Goal: Use online tool/utility

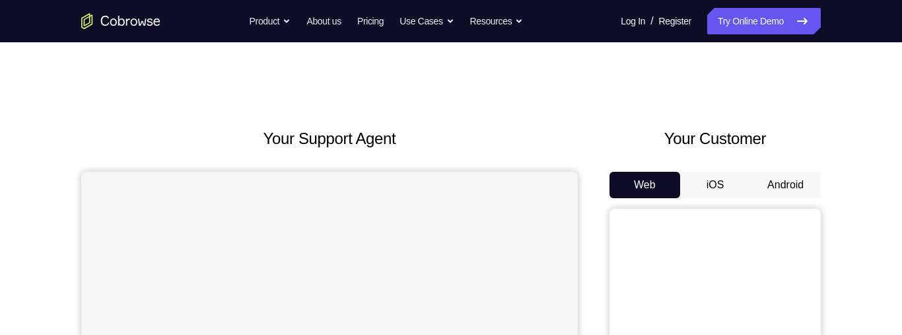
click at [788, 188] on button "Android" at bounding box center [785, 185] width 71 height 26
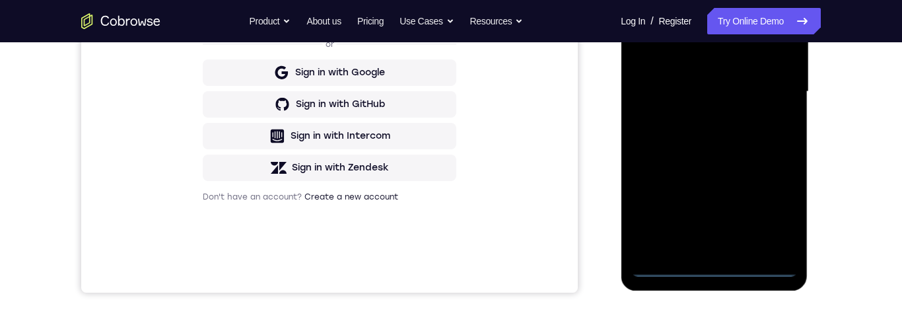
scroll to position [322, 0]
click at [716, 270] on div at bounding box center [714, 91] width 166 height 370
click at [779, 209] on div at bounding box center [714, 91] width 166 height 370
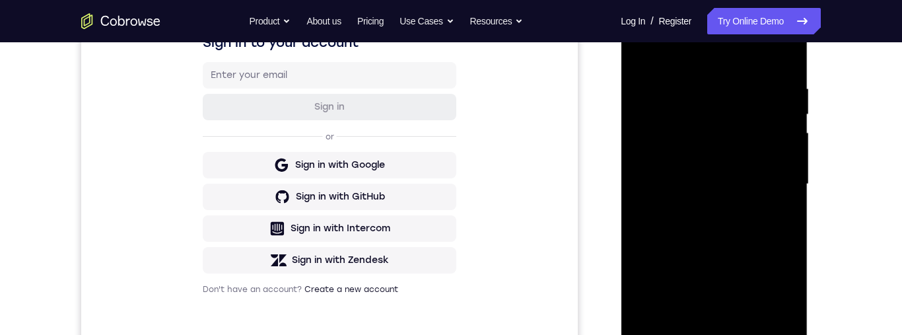
scroll to position [147, 0]
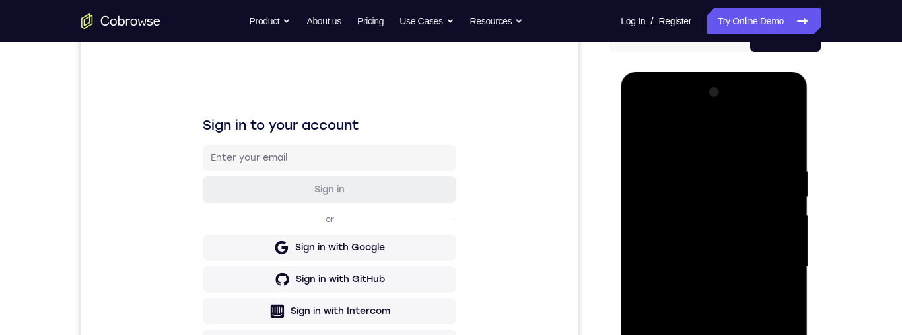
click at [694, 142] on div at bounding box center [714, 267] width 166 height 370
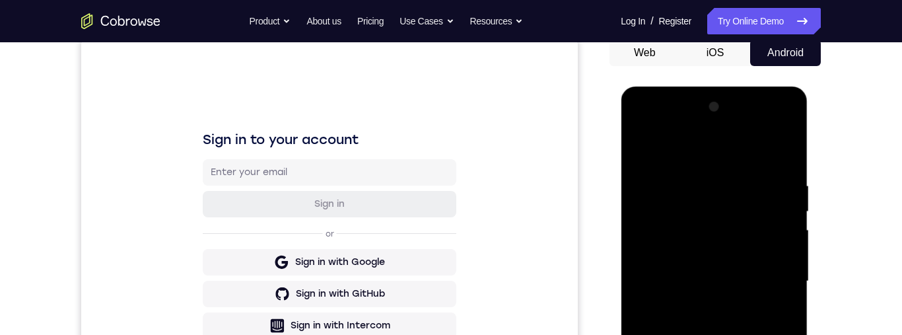
click at [771, 284] on div at bounding box center [714, 281] width 166 height 370
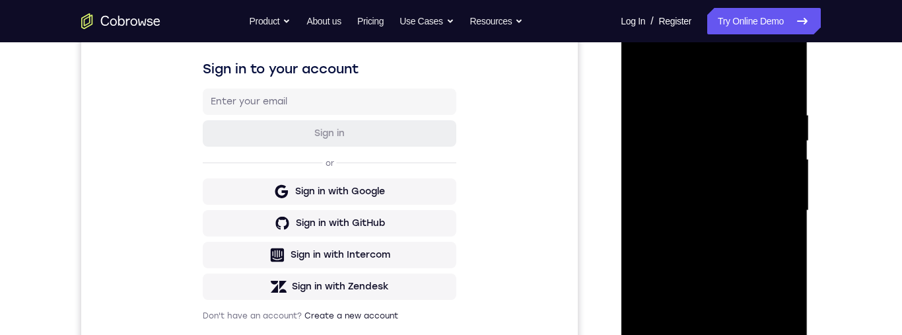
scroll to position [326, 0]
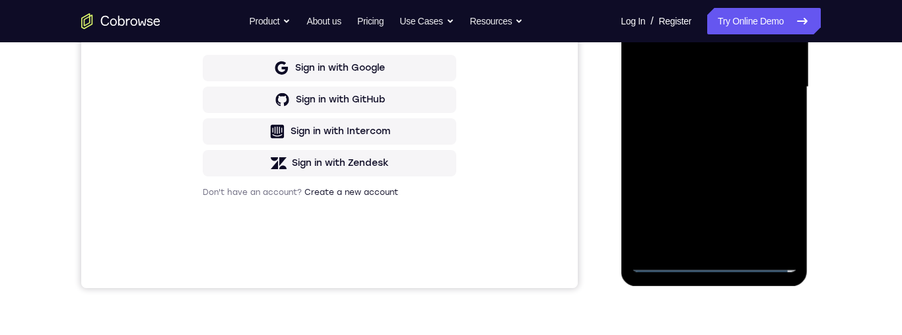
click at [706, 242] on div at bounding box center [714, 87] width 166 height 370
click at [726, 77] on div at bounding box center [714, 87] width 166 height 370
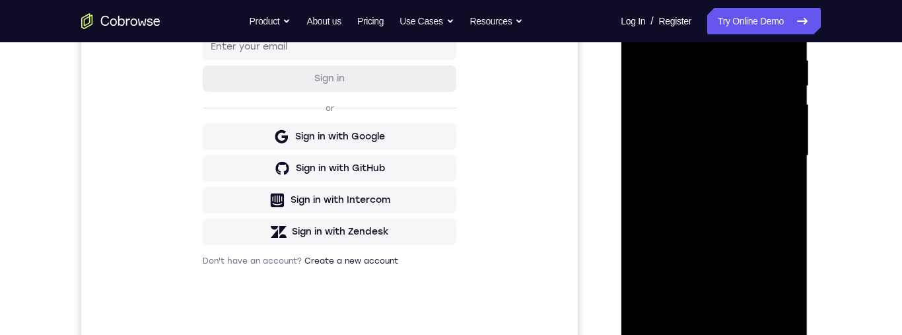
click at [759, 133] on div at bounding box center [714, 156] width 166 height 370
click at [732, 158] on div at bounding box center [714, 156] width 166 height 370
click at [735, 203] on div at bounding box center [714, 156] width 166 height 370
click at [719, 196] on div at bounding box center [714, 156] width 166 height 370
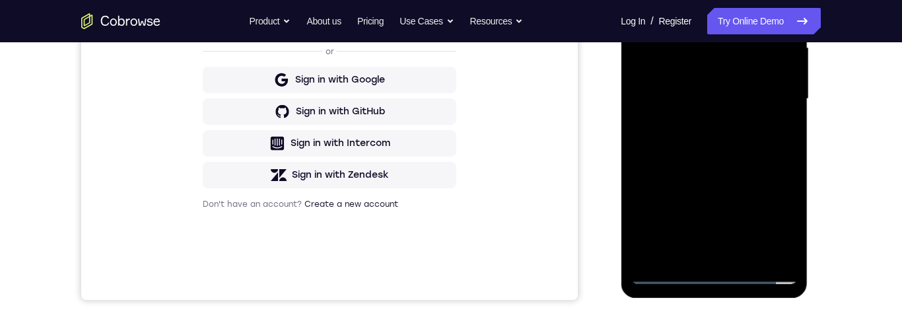
scroll to position [314, 0]
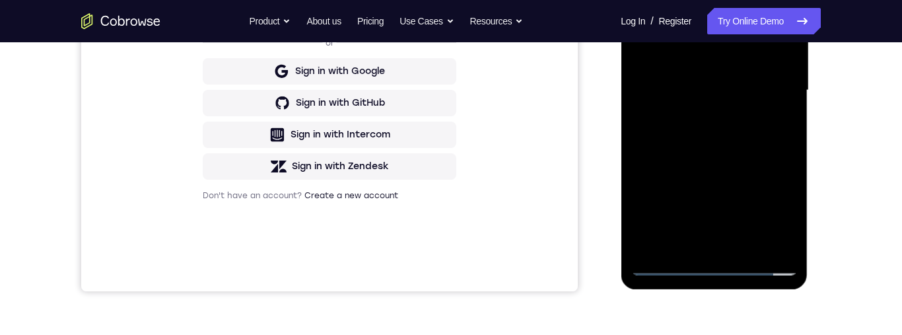
click at [766, 147] on div at bounding box center [714, 91] width 166 height 370
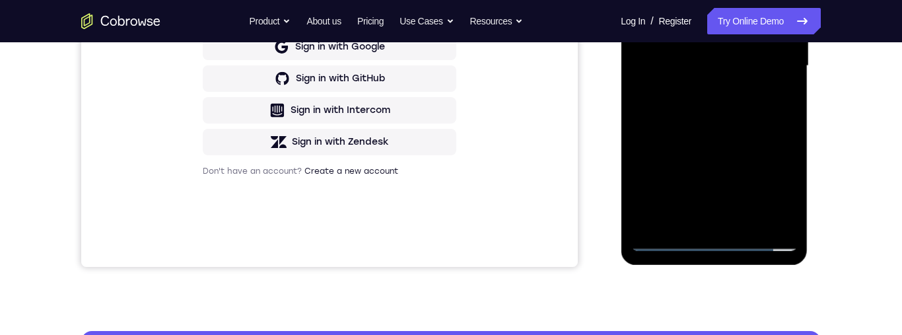
scroll to position [379, 0]
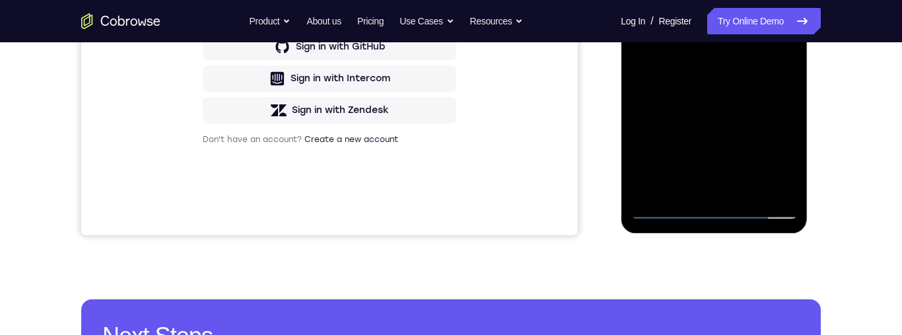
click at [744, 189] on div at bounding box center [714, 34] width 166 height 370
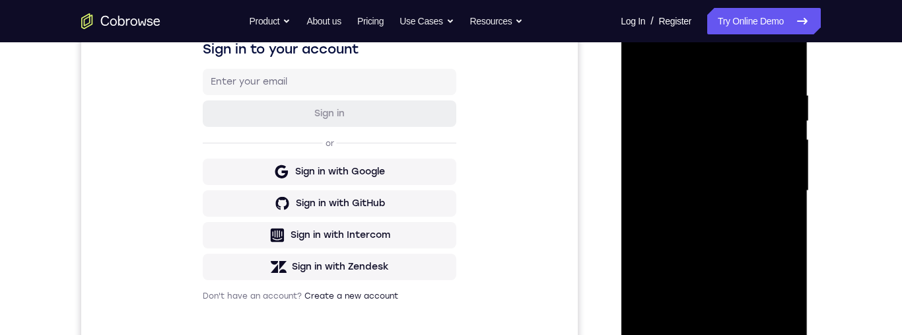
scroll to position [285, 0]
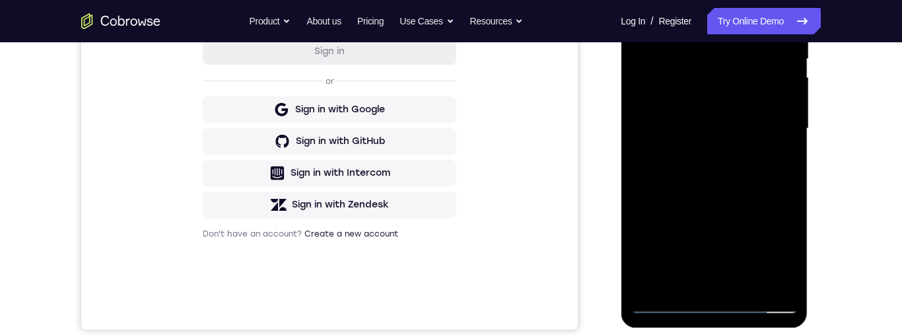
click at [717, 199] on div at bounding box center [714, 129] width 166 height 370
click at [746, 122] on div at bounding box center [714, 129] width 166 height 370
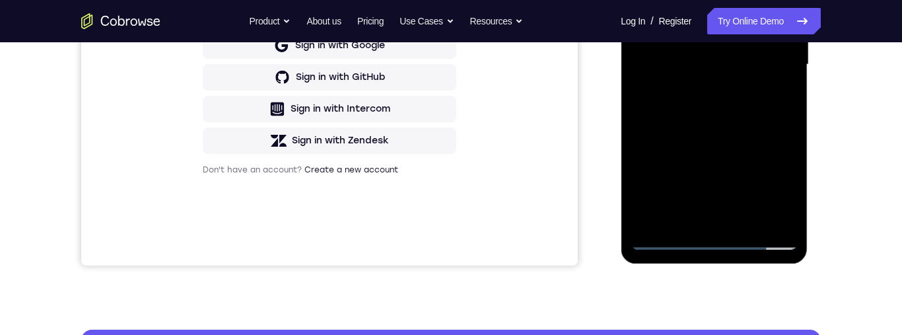
scroll to position [378, 0]
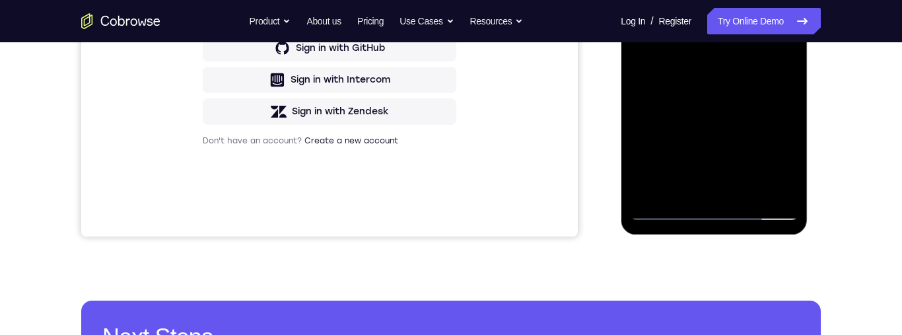
click at [788, 162] on div at bounding box center [714, 36] width 166 height 370
click at [786, 164] on div at bounding box center [714, 36] width 166 height 370
click at [784, 164] on div at bounding box center [714, 36] width 166 height 370
click at [786, 164] on div at bounding box center [714, 36] width 166 height 370
click at [784, 163] on div at bounding box center [714, 36] width 166 height 370
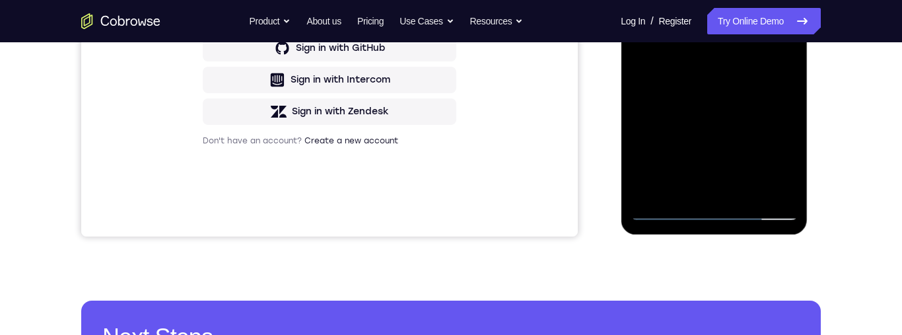
click at [781, 166] on div at bounding box center [714, 36] width 166 height 370
click at [782, 165] on div at bounding box center [714, 36] width 166 height 370
click at [783, 163] on div at bounding box center [714, 36] width 166 height 370
click at [783, 164] on div at bounding box center [714, 36] width 166 height 370
click at [781, 165] on div at bounding box center [714, 36] width 166 height 370
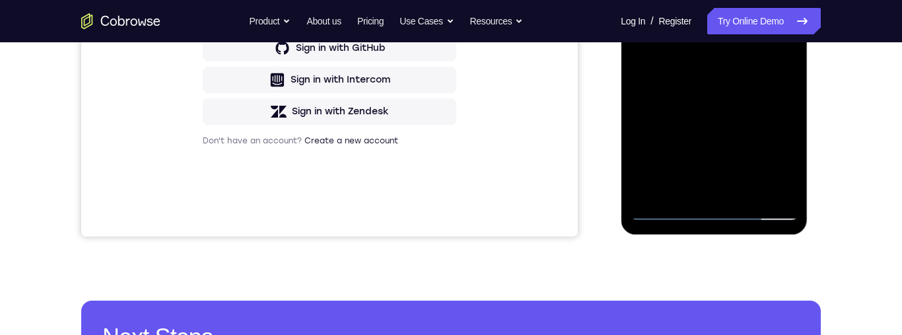
click at [783, 163] on div at bounding box center [714, 36] width 166 height 370
click at [783, 162] on div at bounding box center [714, 36] width 166 height 370
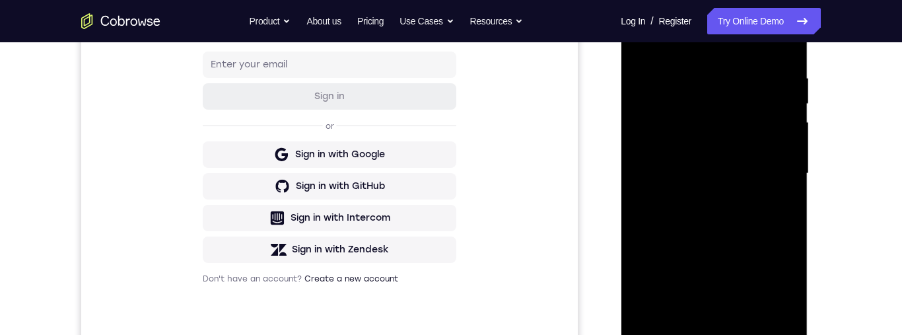
scroll to position [190, 0]
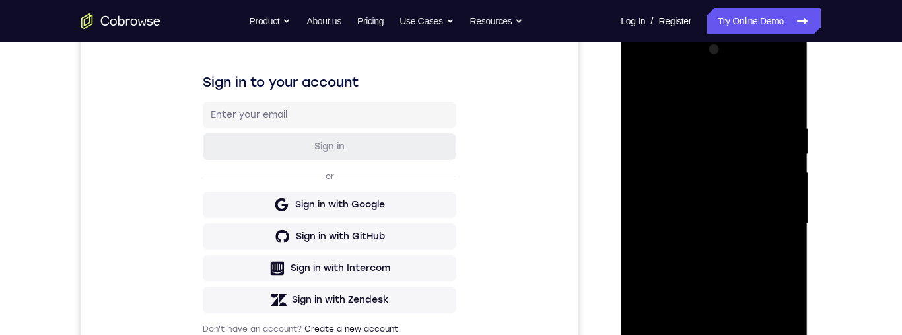
click at [645, 98] on div at bounding box center [714, 224] width 166 height 370
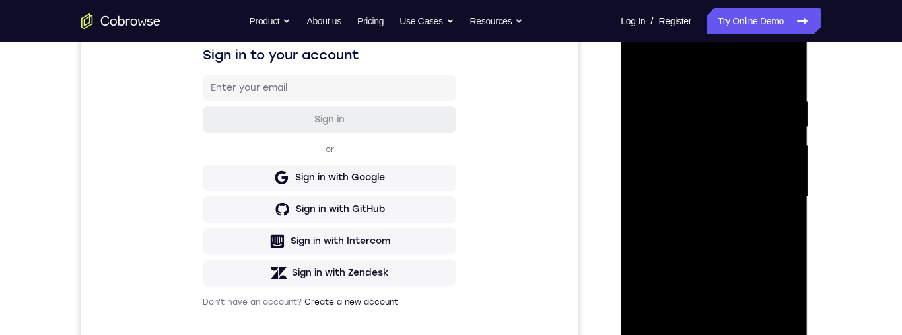
scroll to position [252, 0]
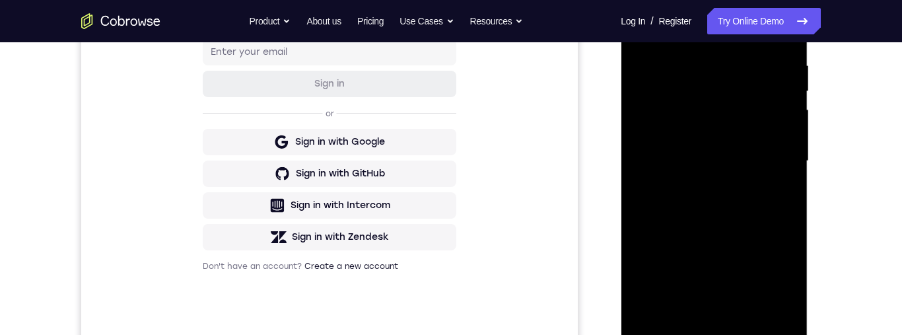
click at [748, 155] on div at bounding box center [714, 161] width 166 height 370
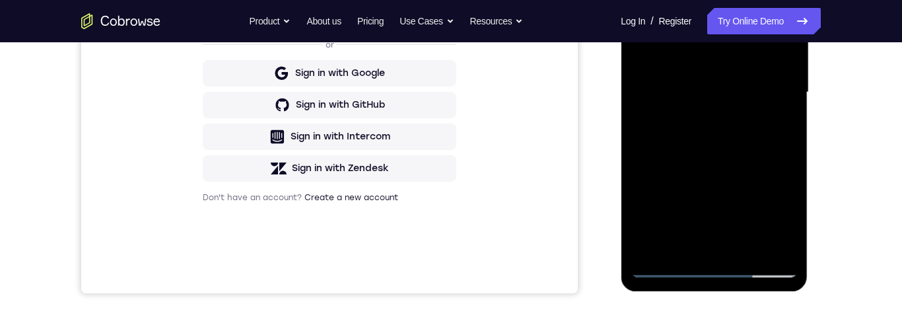
scroll to position [326, 0]
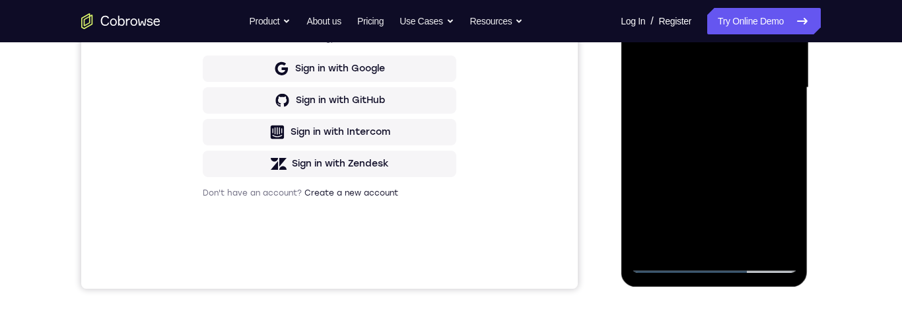
click at [784, 214] on div at bounding box center [714, 88] width 166 height 370
click at [785, 214] on div at bounding box center [714, 88] width 166 height 370
click at [784, 212] on div at bounding box center [714, 88] width 166 height 370
click at [783, 209] on div at bounding box center [714, 88] width 166 height 370
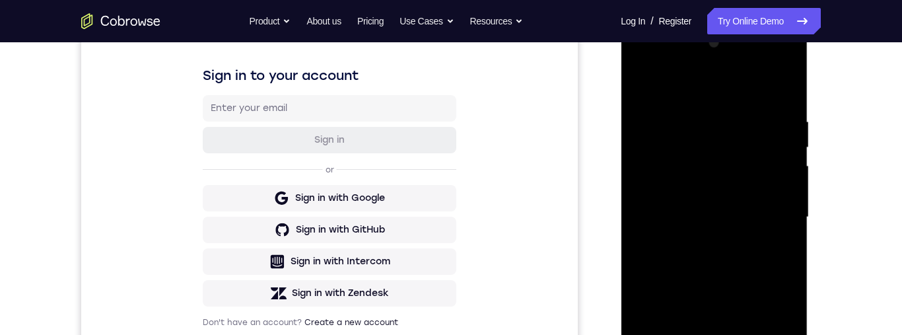
scroll to position [192, 0]
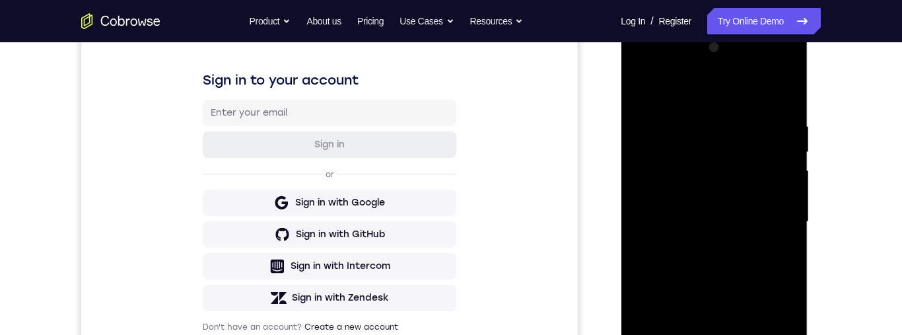
click at [663, 92] on div at bounding box center [714, 222] width 166 height 370
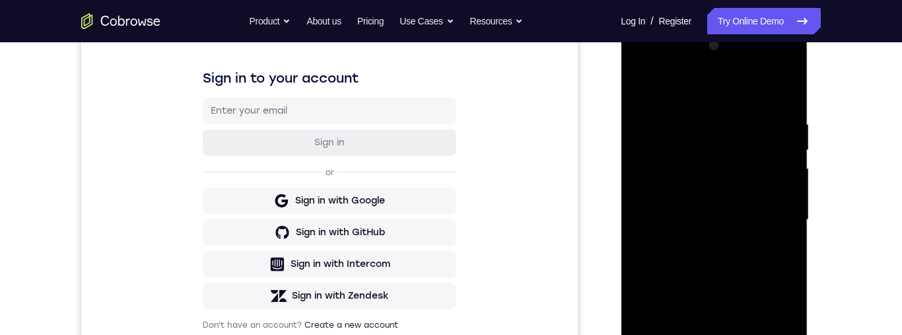
scroll to position [197, 0]
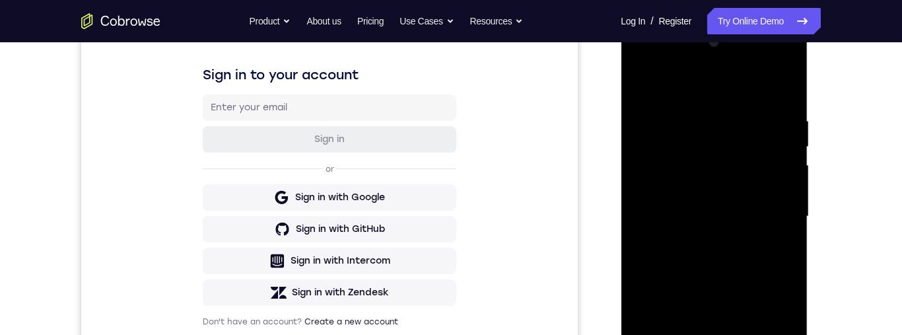
click at [644, 83] on div at bounding box center [714, 217] width 166 height 370
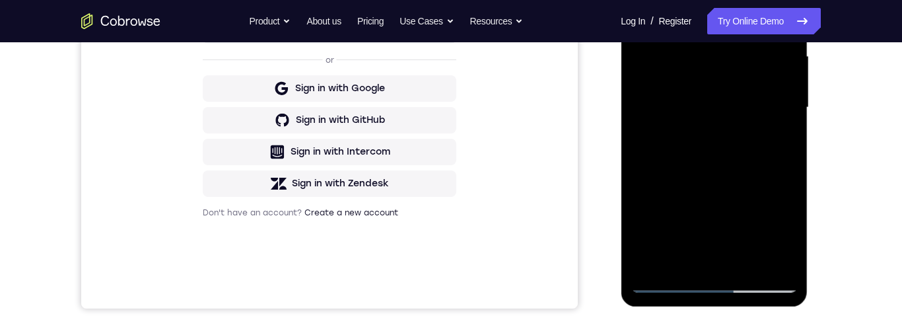
scroll to position [224, 0]
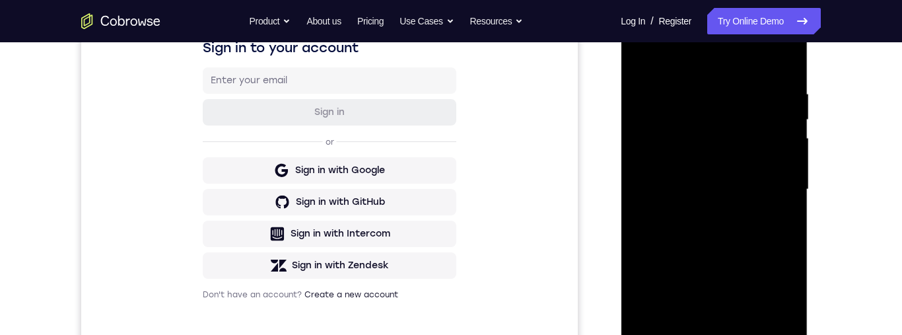
click at [708, 56] on div at bounding box center [714, 190] width 166 height 370
click at [691, 62] on div at bounding box center [714, 190] width 166 height 370
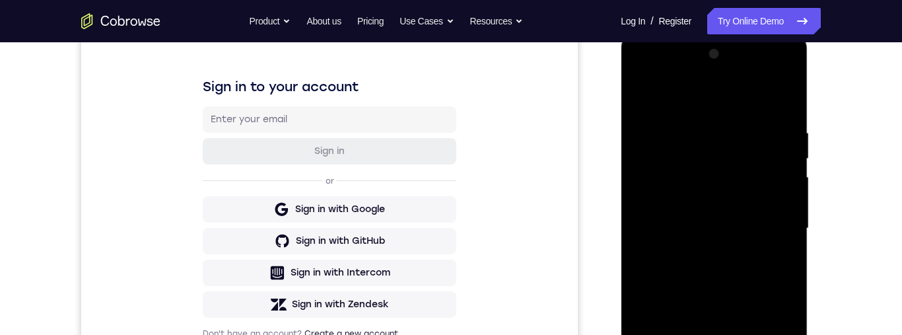
scroll to position [220, 0]
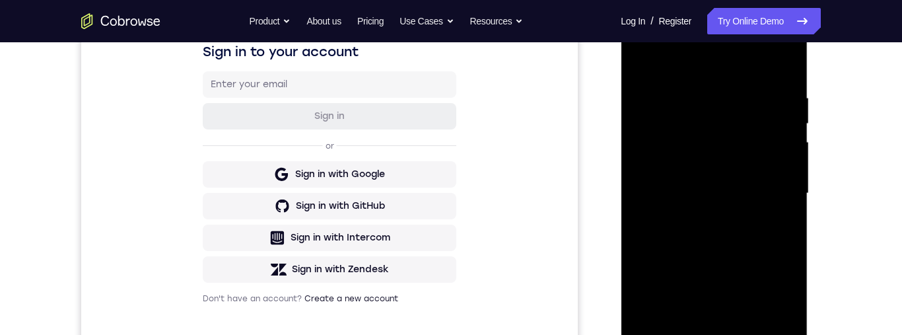
click at [749, 64] on div at bounding box center [714, 194] width 166 height 370
click at [646, 63] on div at bounding box center [714, 194] width 166 height 370
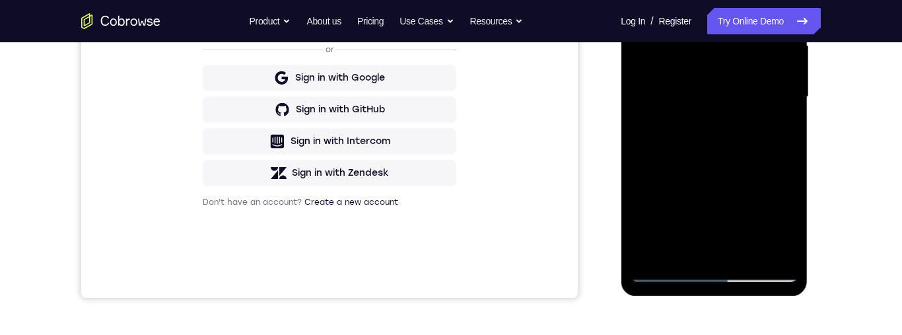
scroll to position [366, 0]
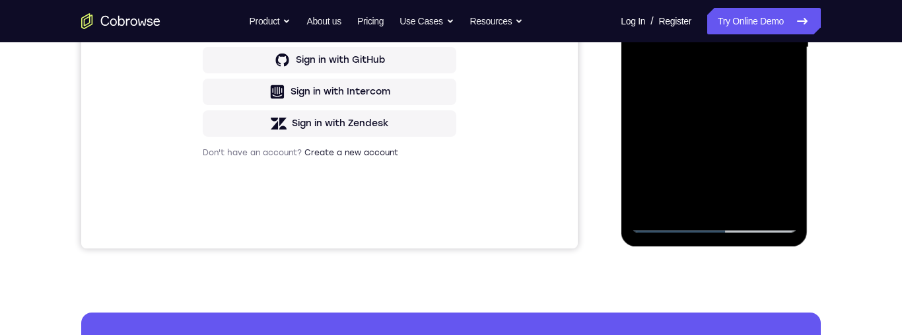
click at [668, 223] on div at bounding box center [714, 48] width 166 height 370
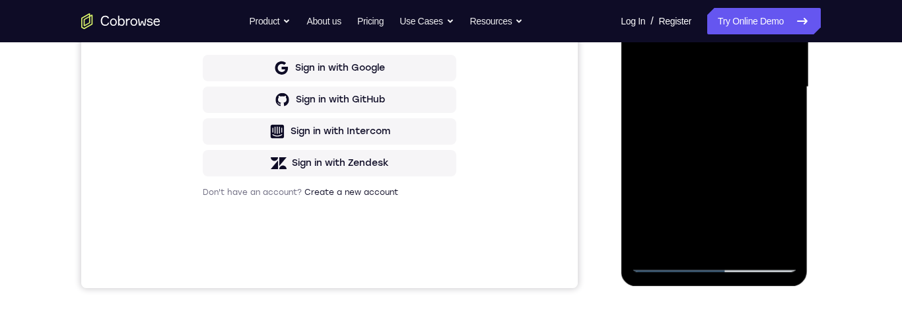
scroll to position [220, 0]
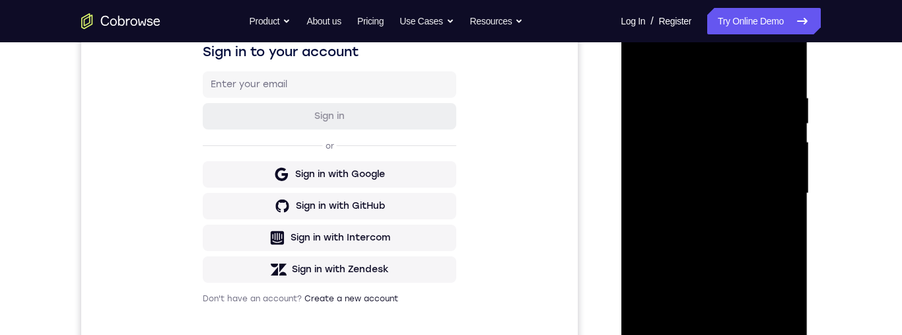
click at [646, 59] on div at bounding box center [714, 194] width 166 height 370
click at [650, 61] on div at bounding box center [714, 194] width 166 height 370
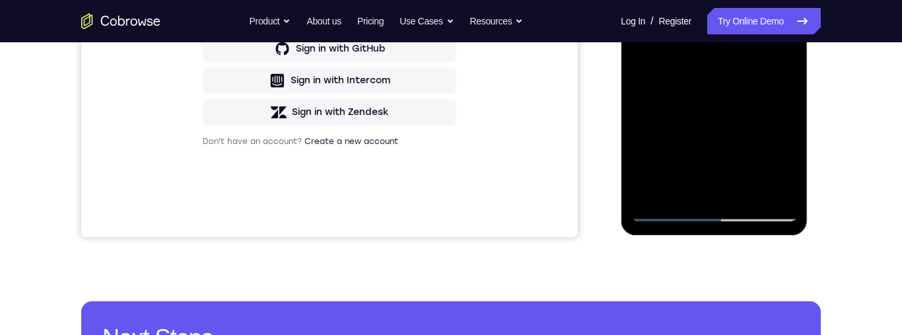
click at [773, 190] on div at bounding box center [714, 36] width 166 height 370
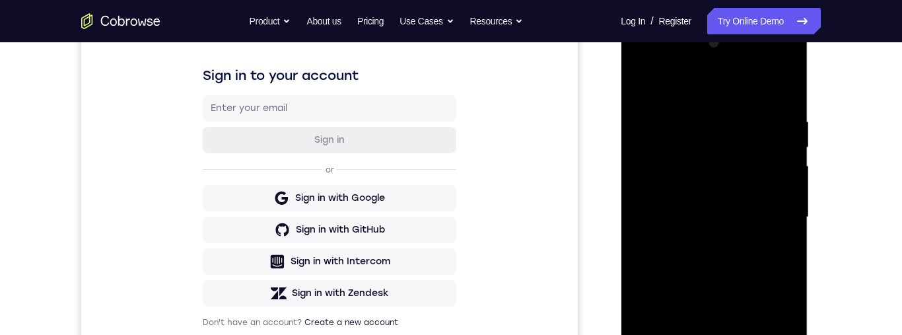
scroll to position [262, 0]
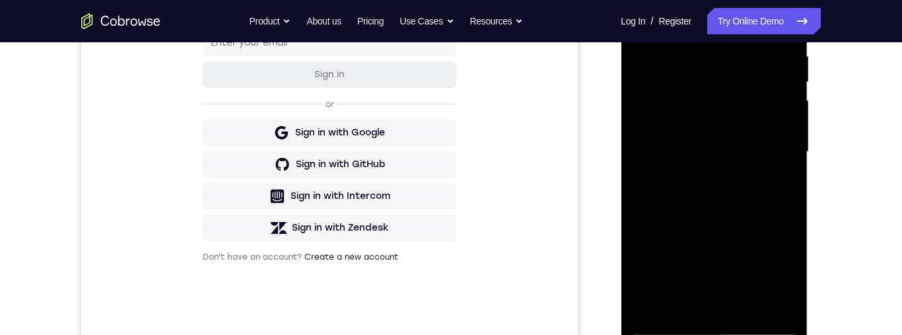
click at [703, 151] on div at bounding box center [714, 152] width 166 height 370
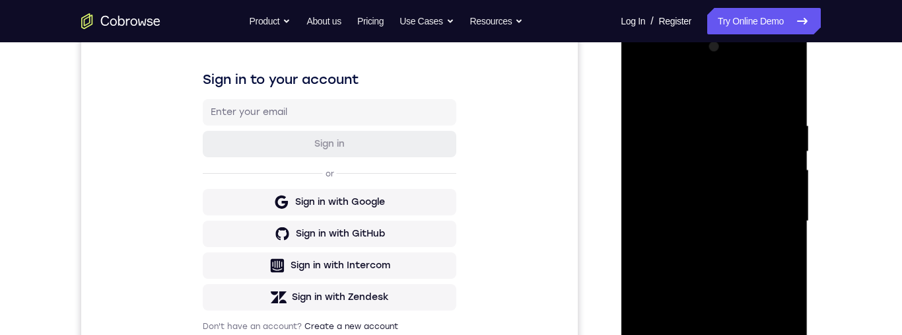
scroll to position [168, 0]
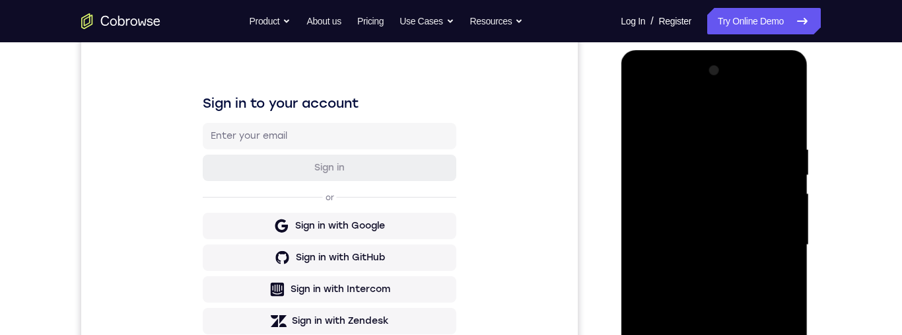
click at [789, 153] on div at bounding box center [714, 245] width 166 height 370
click at [792, 147] on div at bounding box center [714, 245] width 166 height 370
click at [633, 147] on div at bounding box center [714, 245] width 166 height 370
click at [641, 121] on div at bounding box center [714, 245] width 166 height 370
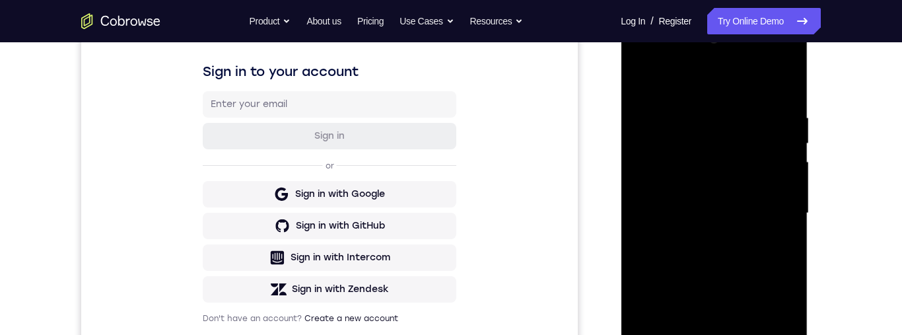
scroll to position [204, 0]
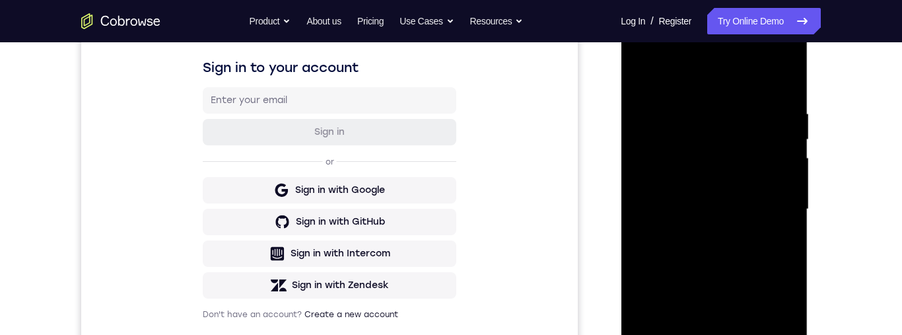
click at [771, 133] on div at bounding box center [714, 209] width 166 height 370
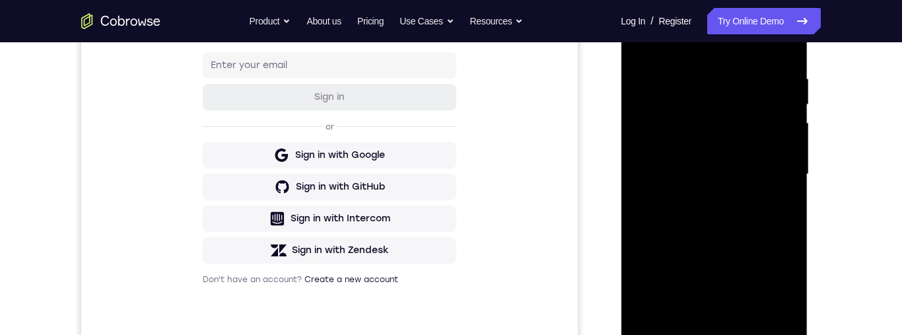
scroll to position [241, 0]
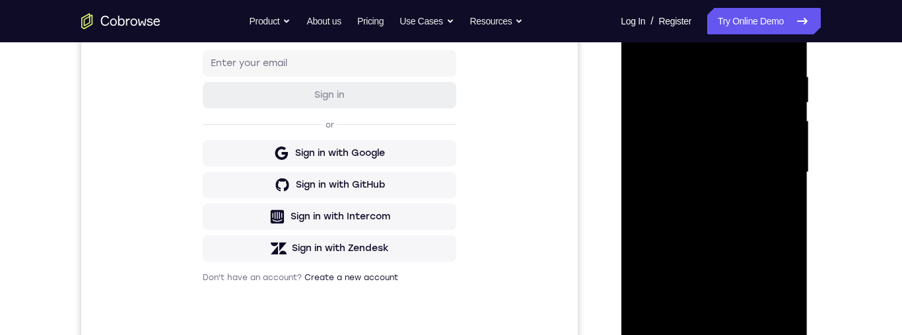
click at [781, 104] on div at bounding box center [714, 172] width 166 height 370
click at [785, 101] on div at bounding box center [714, 172] width 166 height 370
click at [786, 94] on div at bounding box center [714, 172] width 166 height 370
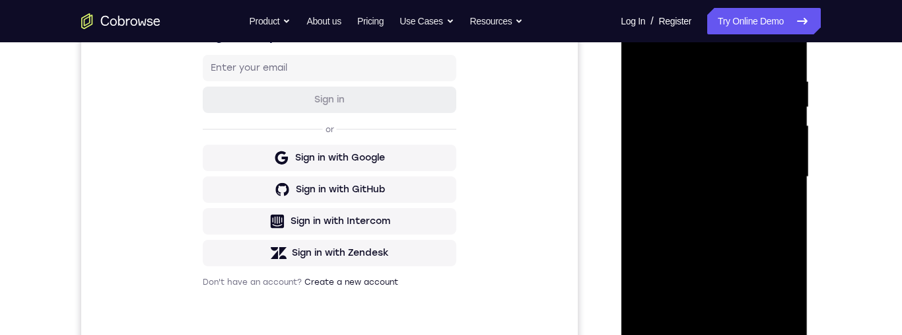
scroll to position [219, 0]
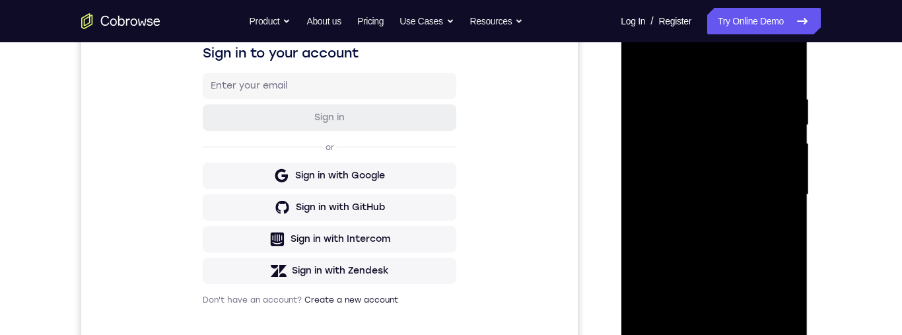
click at [780, 76] on div at bounding box center [714, 195] width 166 height 370
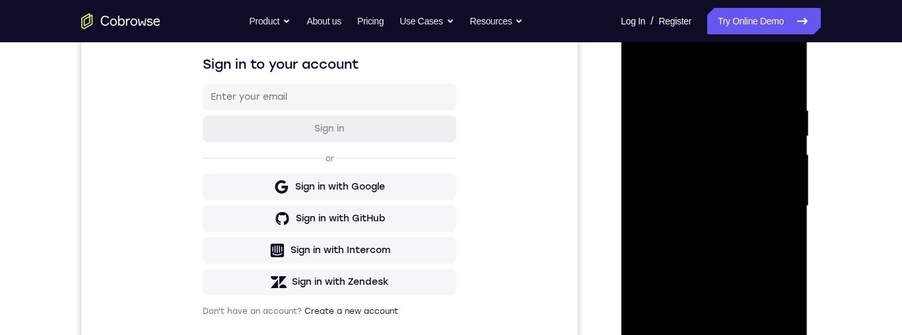
click at [781, 94] on div at bounding box center [714, 206] width 166 height 370
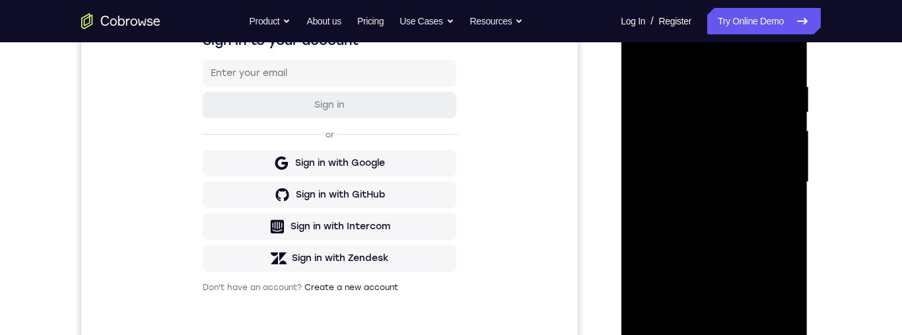
click at [785, 94] on div at bounding box center [714, 182] width 166 height 370
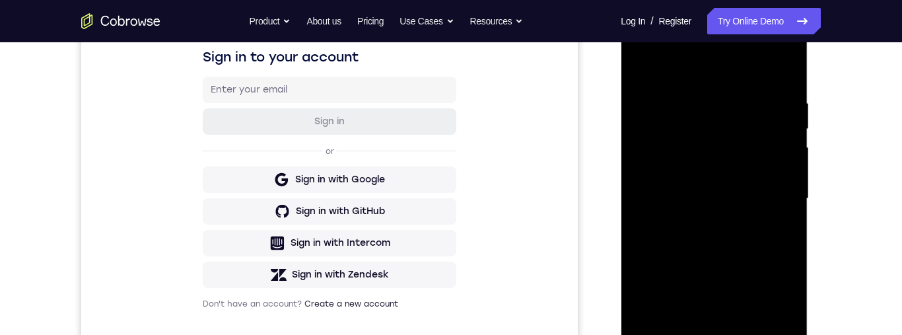
scroll to position [212, 0]
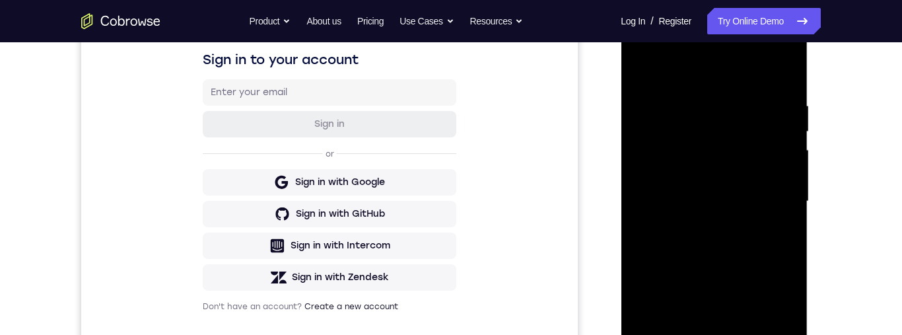
click at [781, 90] on div at bounding box center [714, 202] width 166 height 370
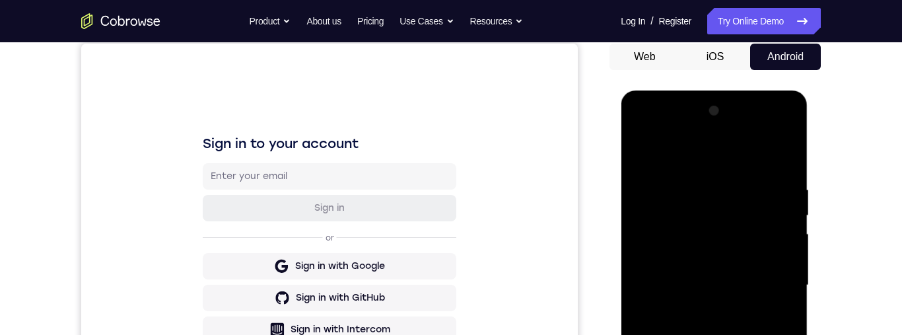
click at [788, 120] on div at bounding box center [714, 285] width 166 height 370
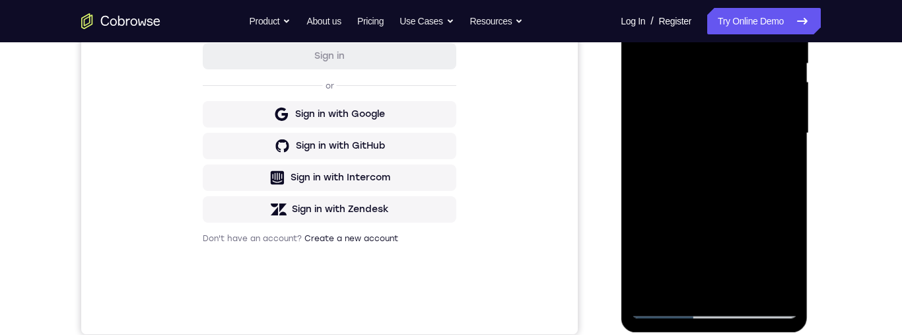
scroll to position [301, 0]
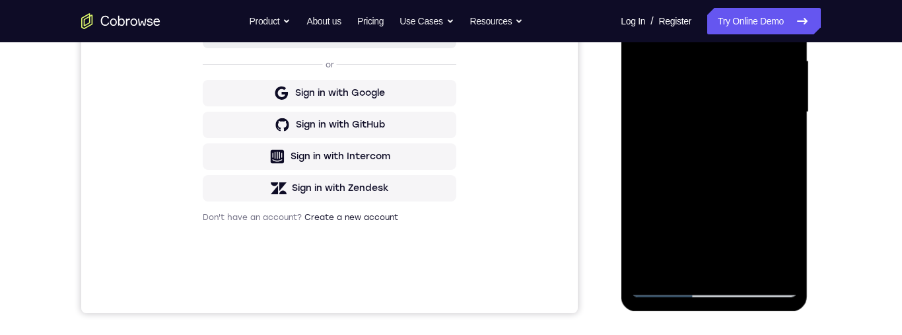
click at [670, 114] on div at bounding box center [714, 112] width 166 height 370
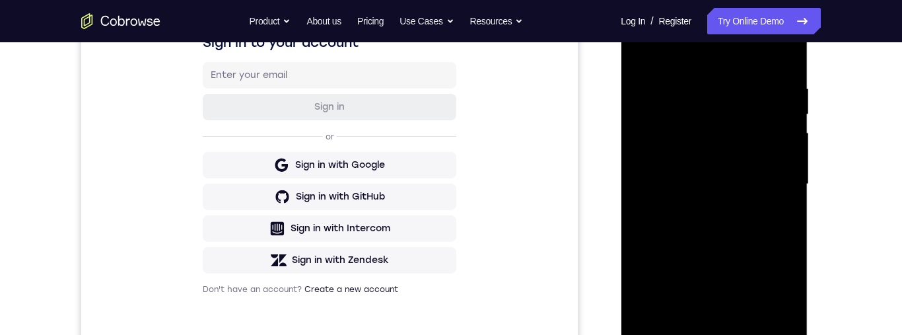
scroll to position [227, 0]
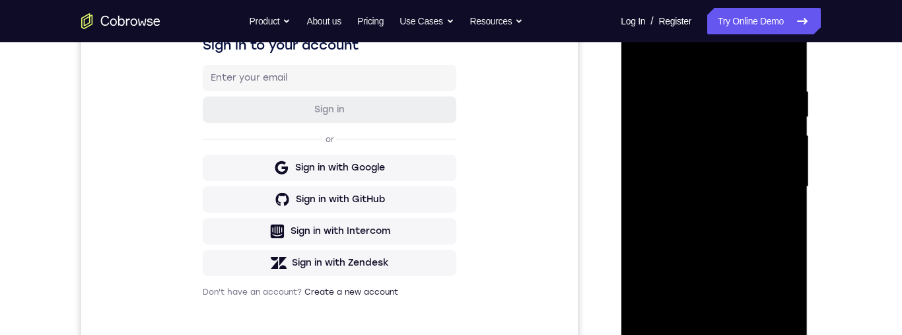
click at [780, 102] on div at bounding box center [714, 187] width 166 height 370
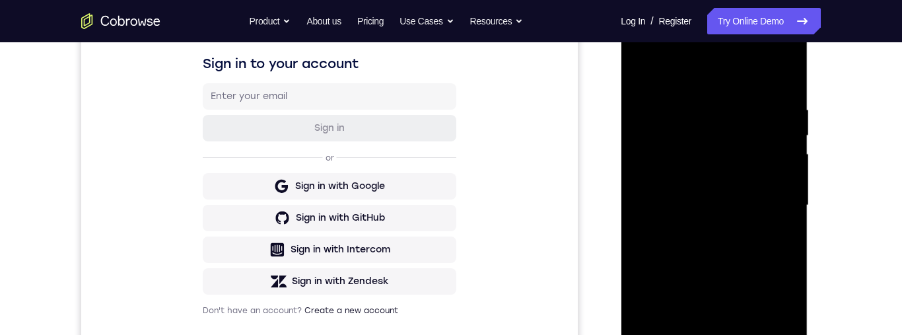
click at [779, 118] on div at bounding box center [714, 205] width 166 height 370
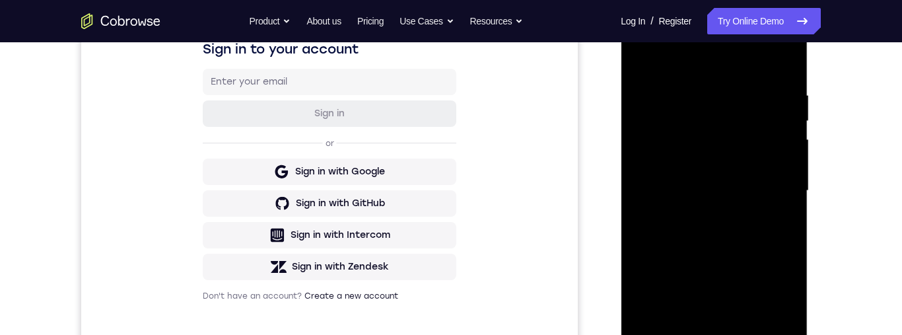
click at [778, 135] on div at bounding box center [714, 191] width 166 height 370
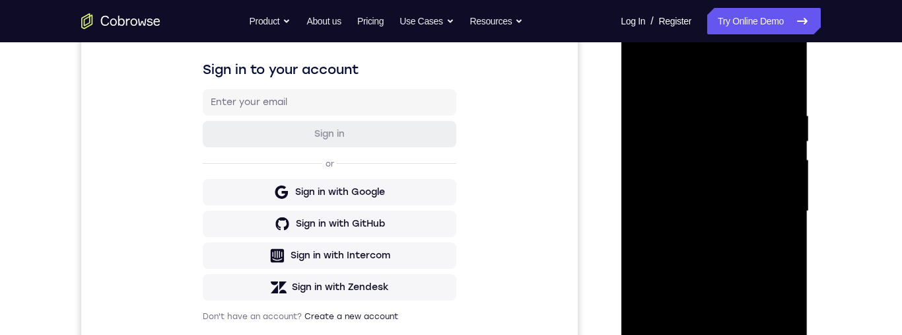
scroll to position [197, 0]
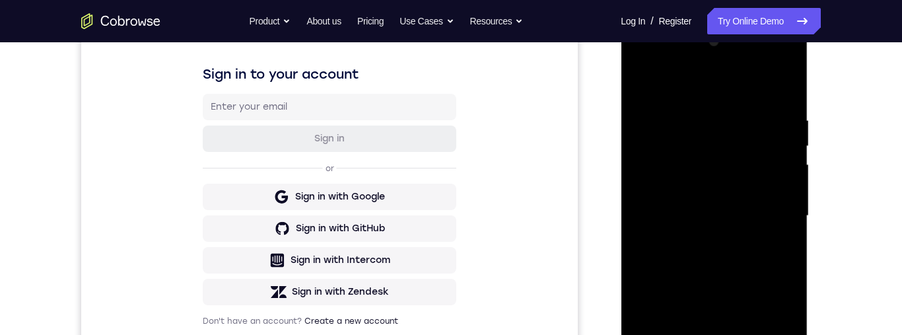
click at [782, 131] on div at bounding box center [714, 216] width 166 height 370
click at [777, 143] on div at bounding box center [714, 216] width 166 height 370
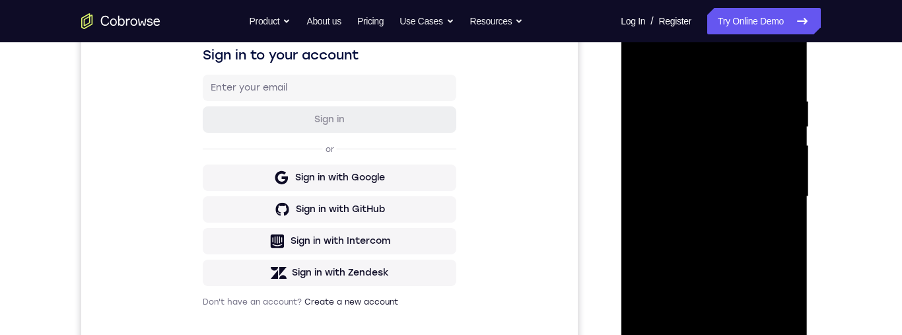
scroll to position [219, 0]
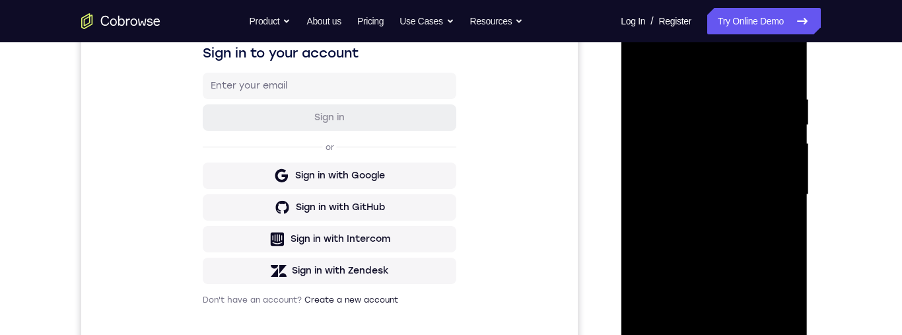
click at [779, 110] on div at bounding box center [714, 195] width 166 height 370
click at [785, 125] on div at bounding box center [714, 196] width 166 height 370
click at [785, 135] on div at bounding box center [714, 196] width 166 height 370
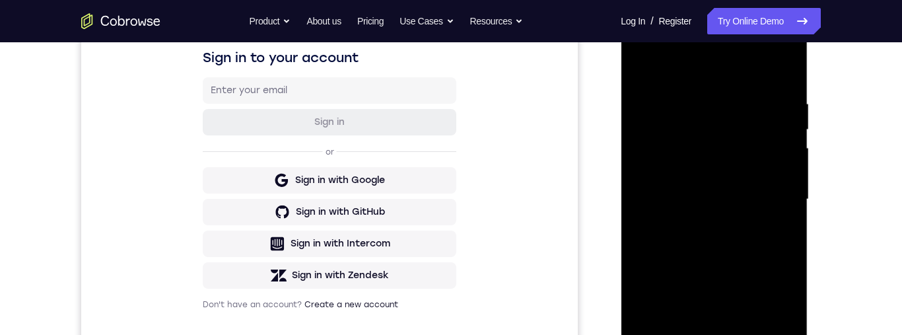
scroll to position [238, 0]
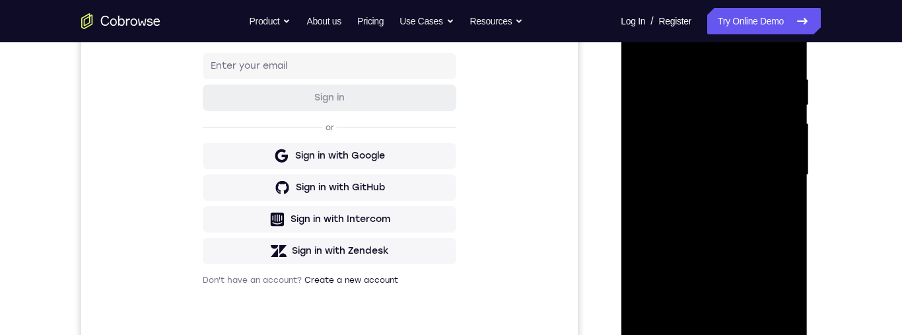
click at [781, 133] on div at bounding box center [714, 175] width 166 height 370
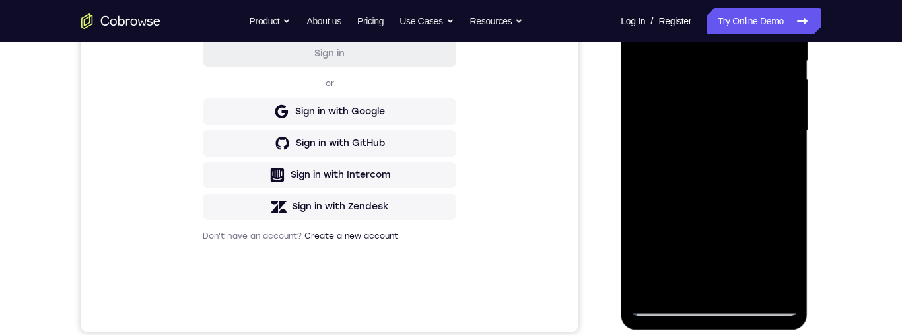
scroll to position [276, 0]
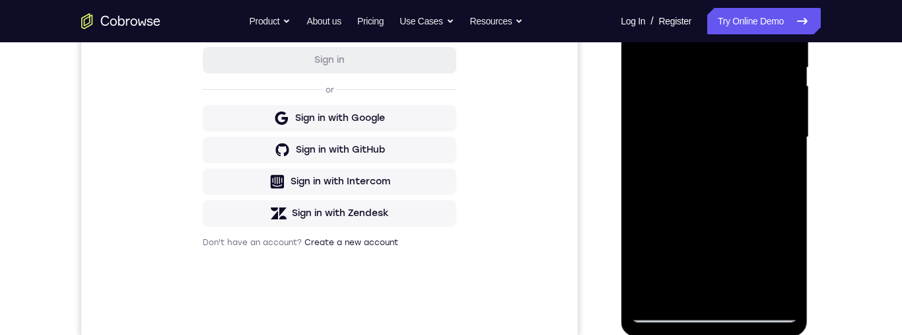
click at [784, 143] on div at bounding box center [714, 137] width 166 height 370
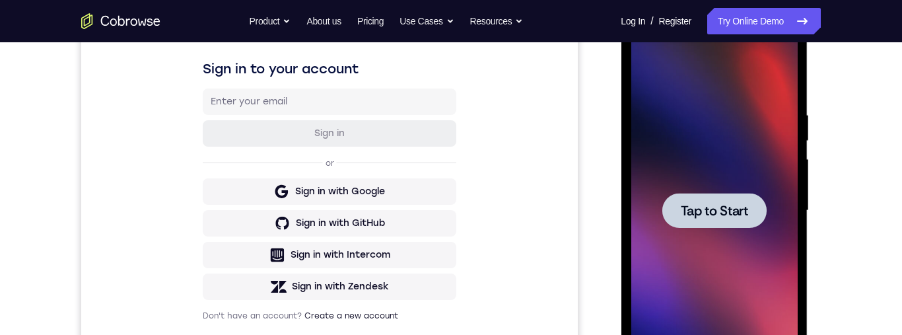
scroll to position [0, 0]
